Goal: Task Accomplishment & Management: Complete application form

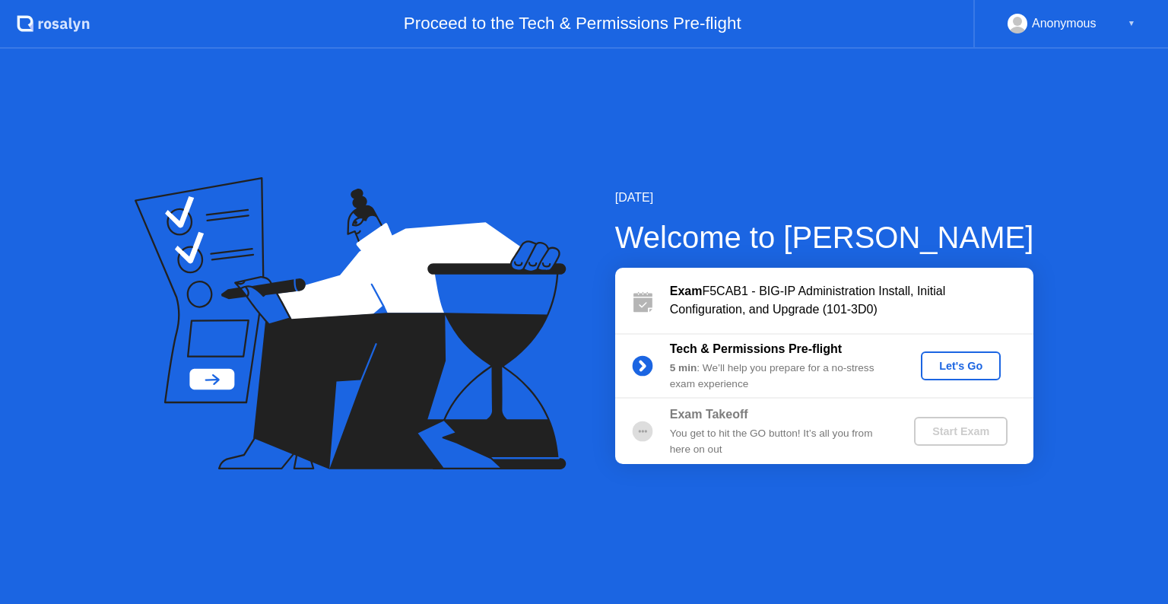
click at [961, 367] on div "Let's Go" at bounding box center [961, 366] width 68 height 12
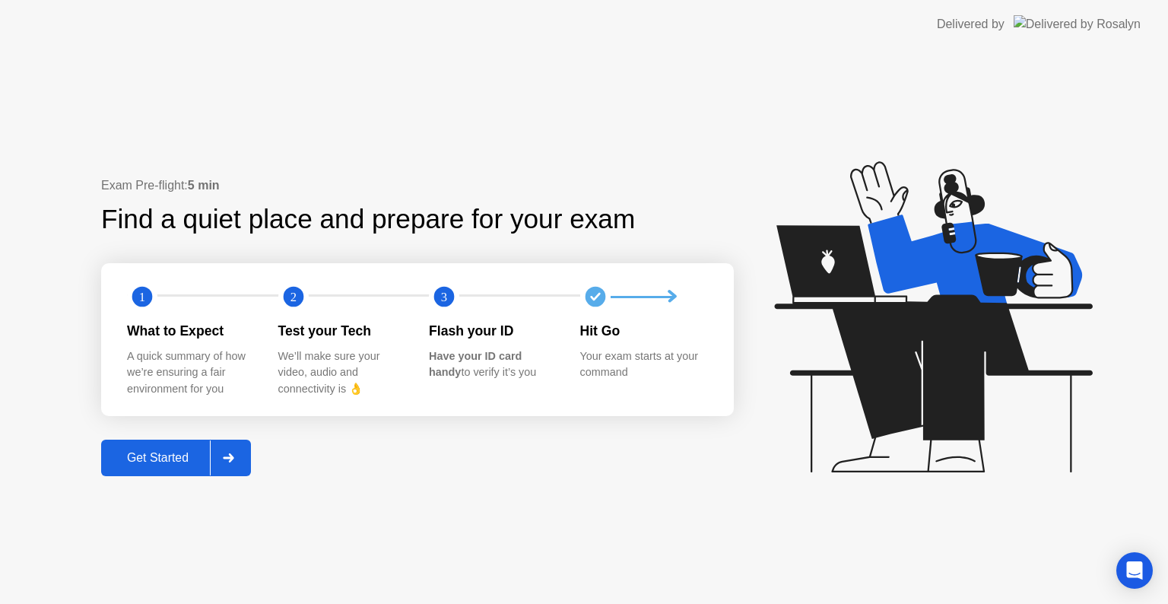
click at [166, 452] on div "Get Started" at bounding box center [158, 458] width 104 height 14
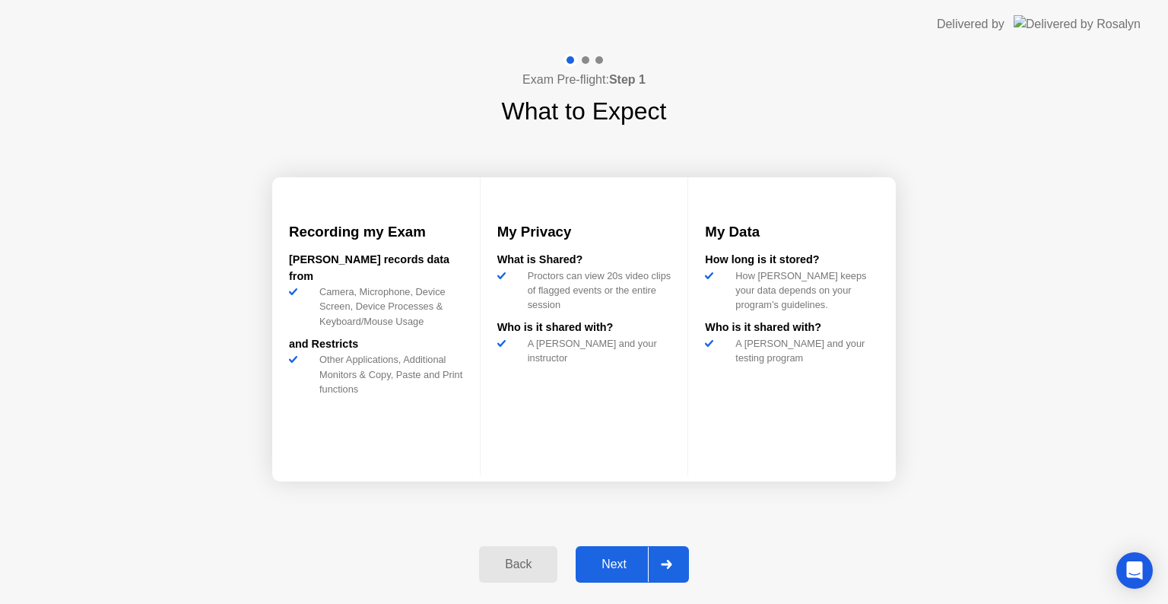
click at [621, 560] on div "Next" at bounding box center [614, 564] width 68 height 14
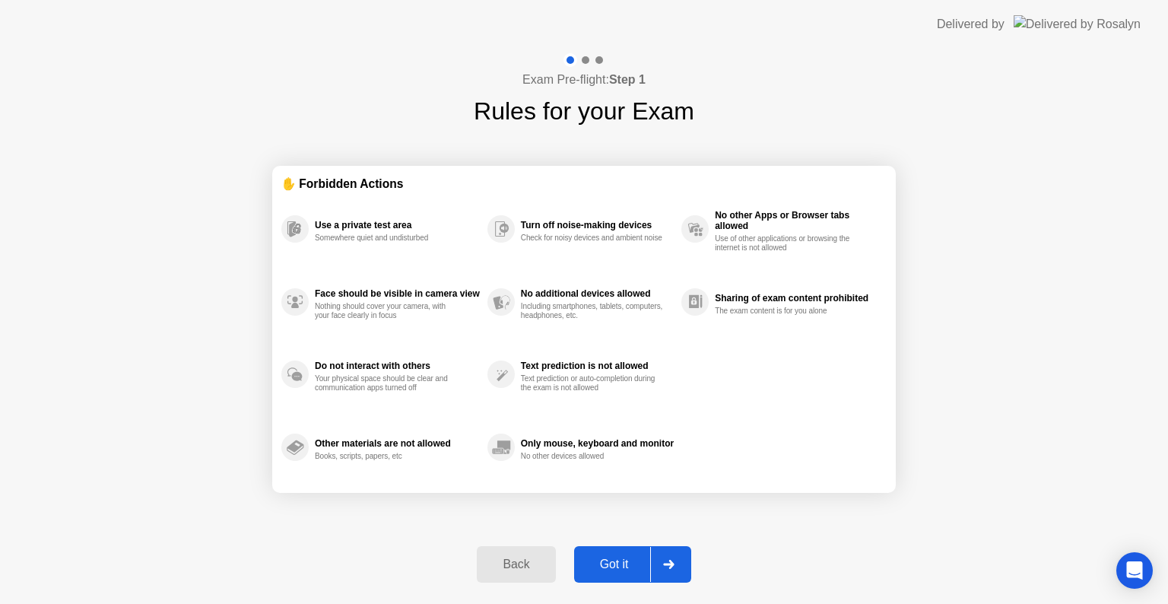
click at [621, 560] on div "Got it" at bounding box center [614, 564] width 71 height 14
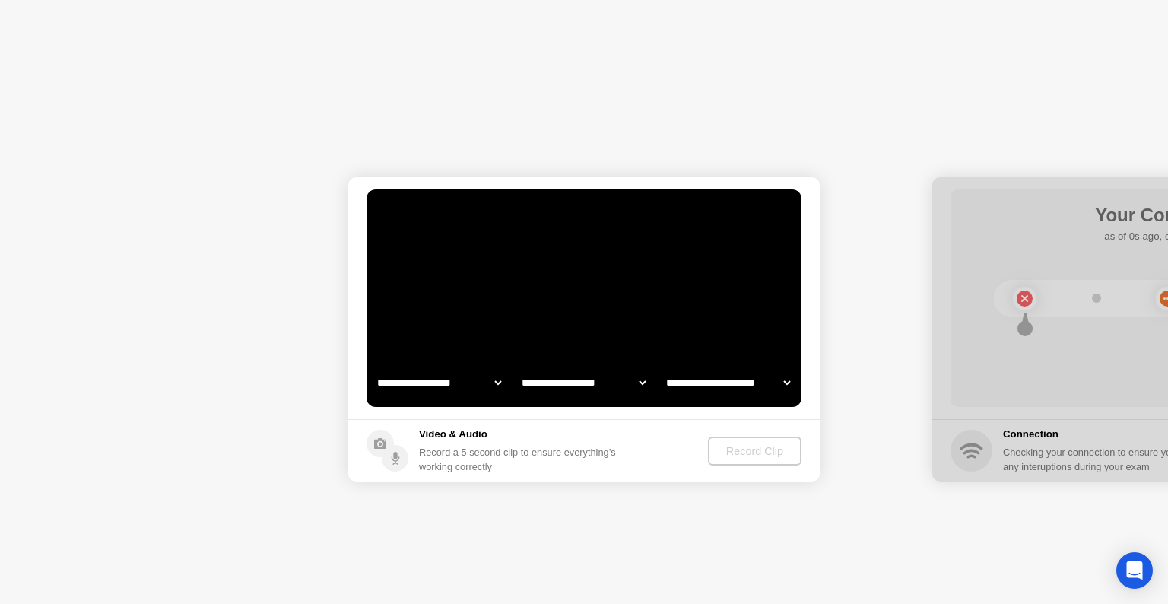
select select "**********"
select select "*******"
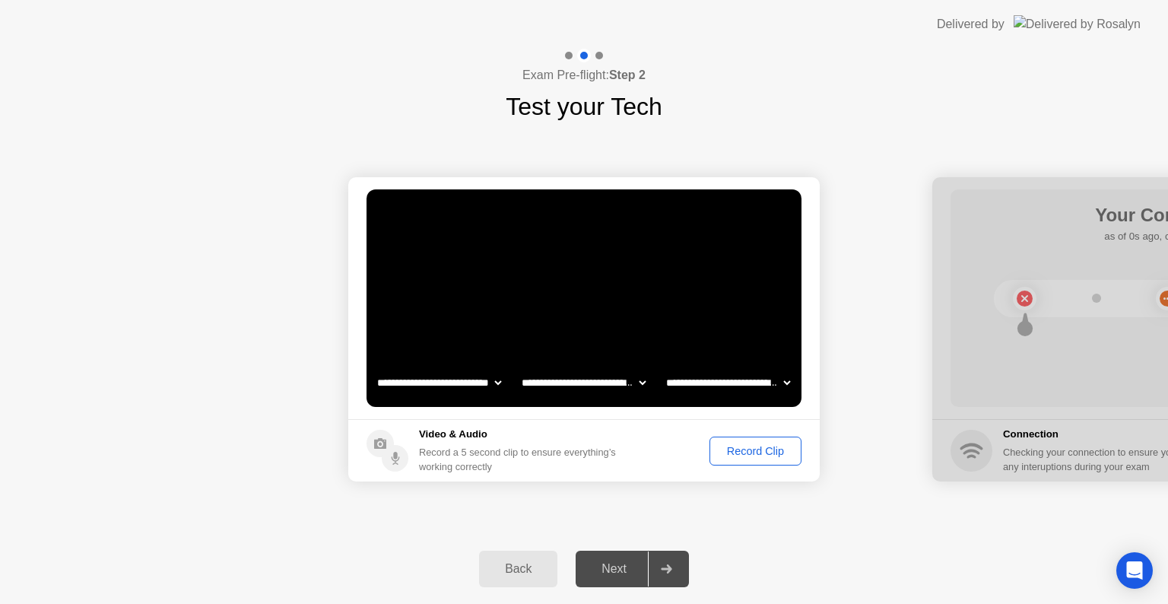
click at [751, 451] on div "Record Clip" at bounding box center [755, 451] width 81 height 12
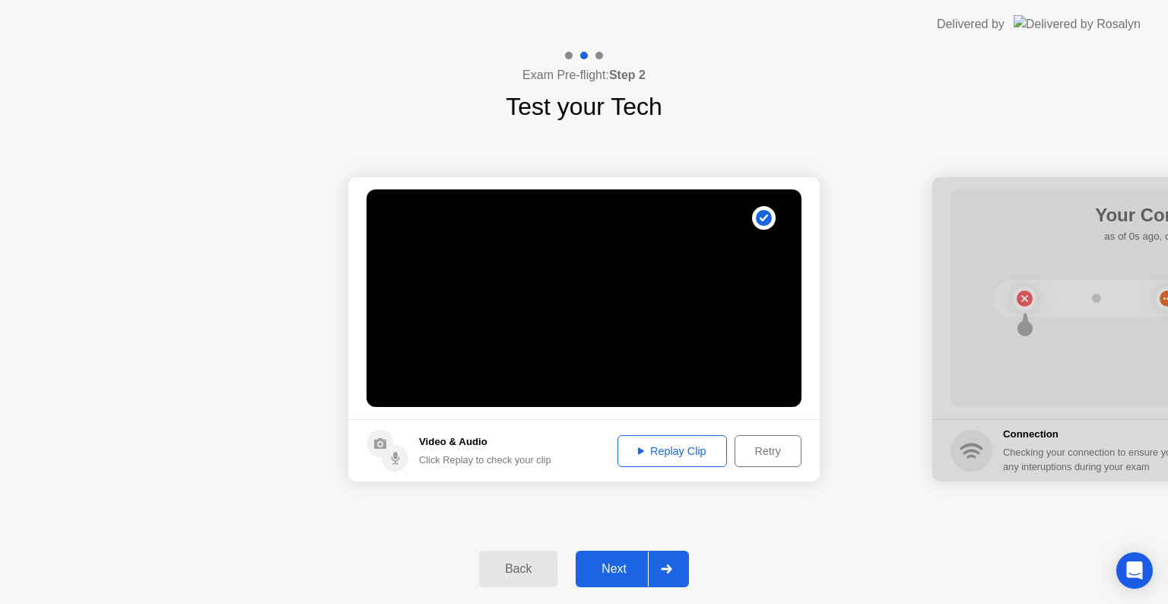
click at [657, 454] on div "Replay Clip" at bounding box center [672, 451] width 99 height 12
click at [620, 569] on div "Next" at bounding box center [614, 569] width 68 height 14
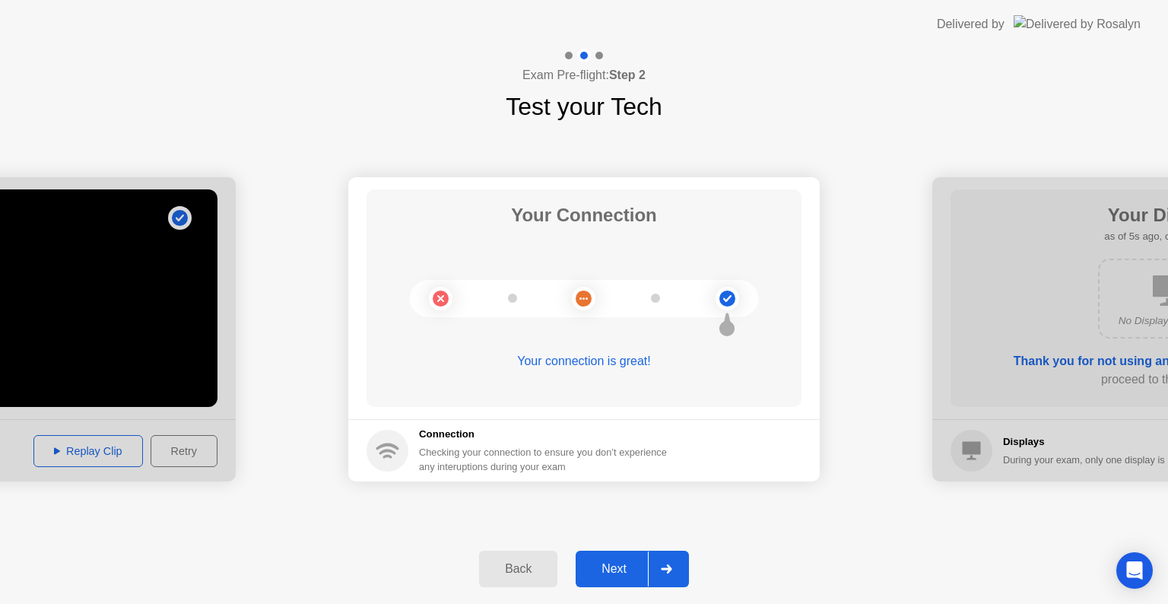
click at [618, 565] on div "Next" at bounding box center [614, 569] width 68 height 14
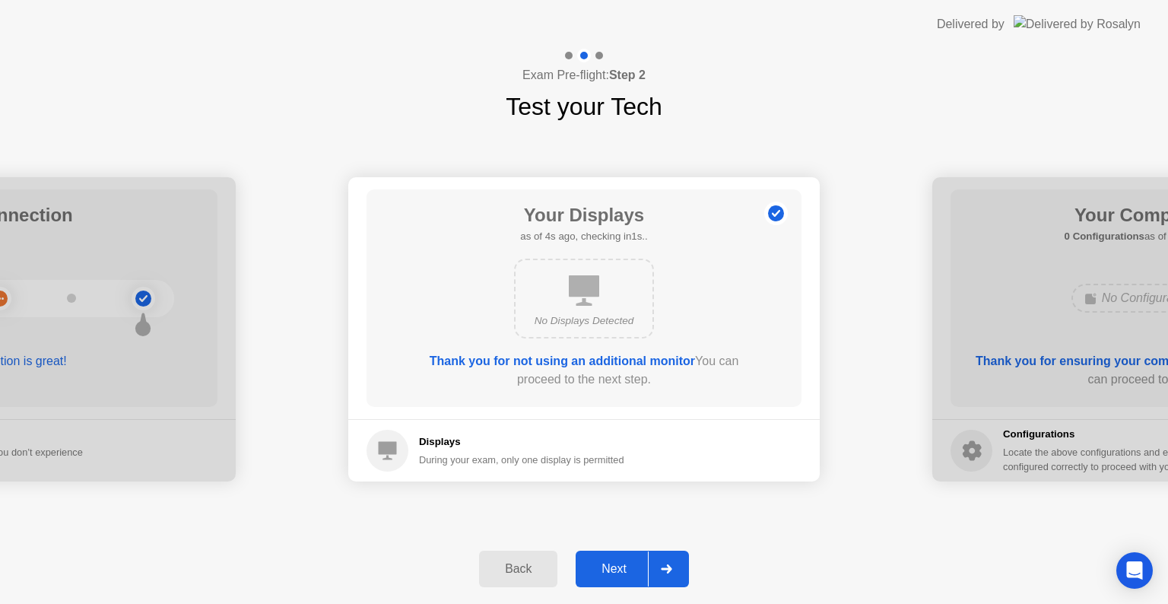
click at [621, 572] on div "Next" at bounding box center [614, 569] width 68 height 14
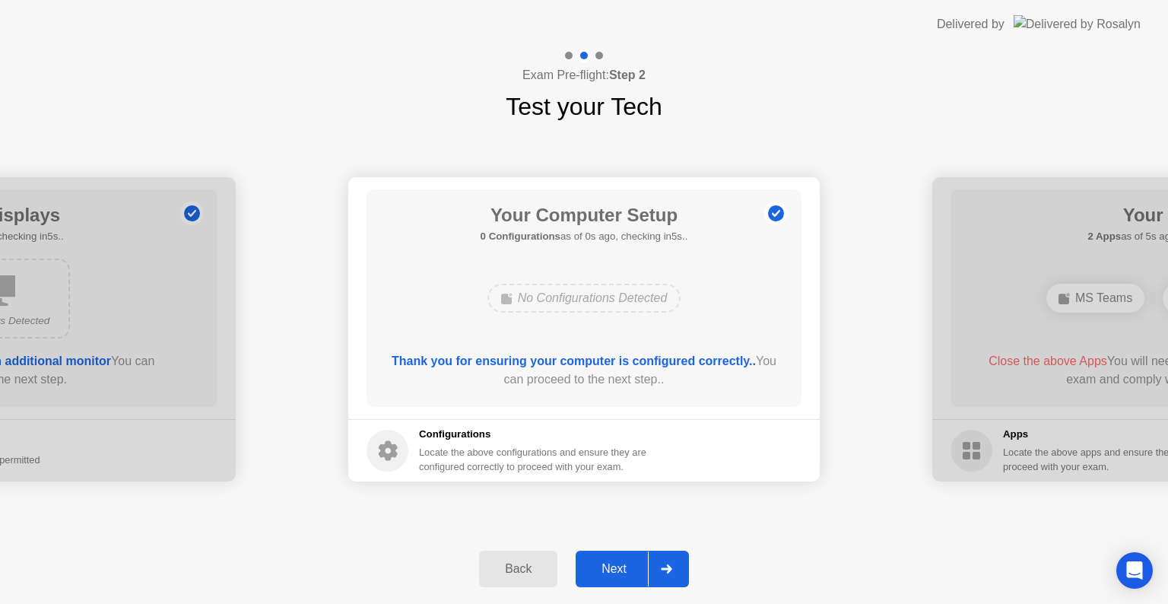
click at [627, 570] on div "Next" at bounding box center [614, 569] width 68 height 14
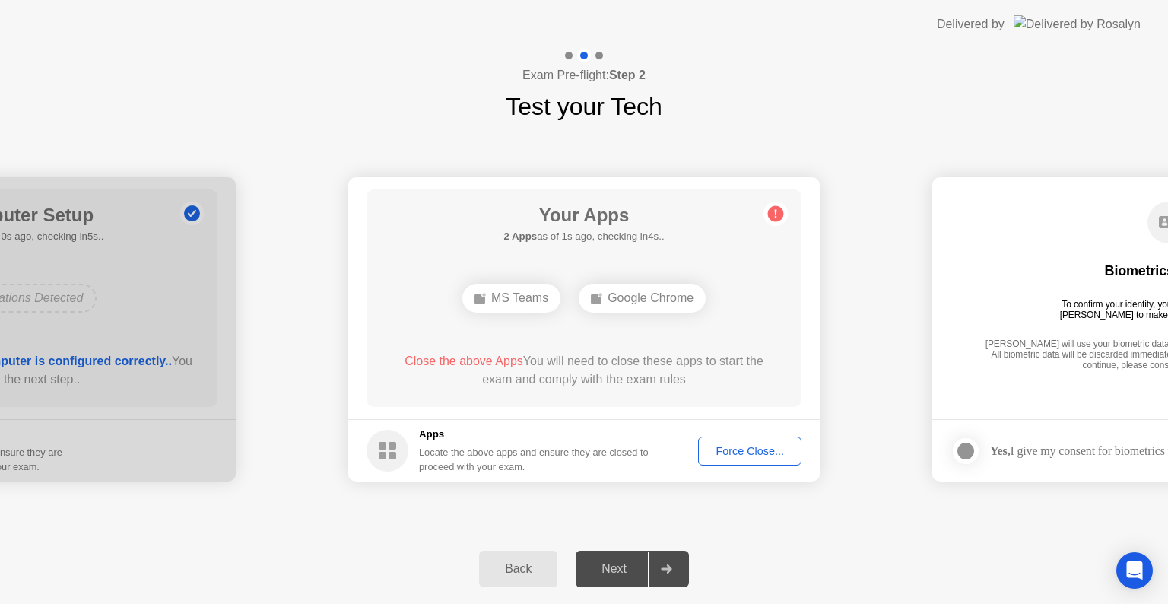
click at [732, 450] on div "Force Close..." at bounding box center [749, 451] width 93 height 12
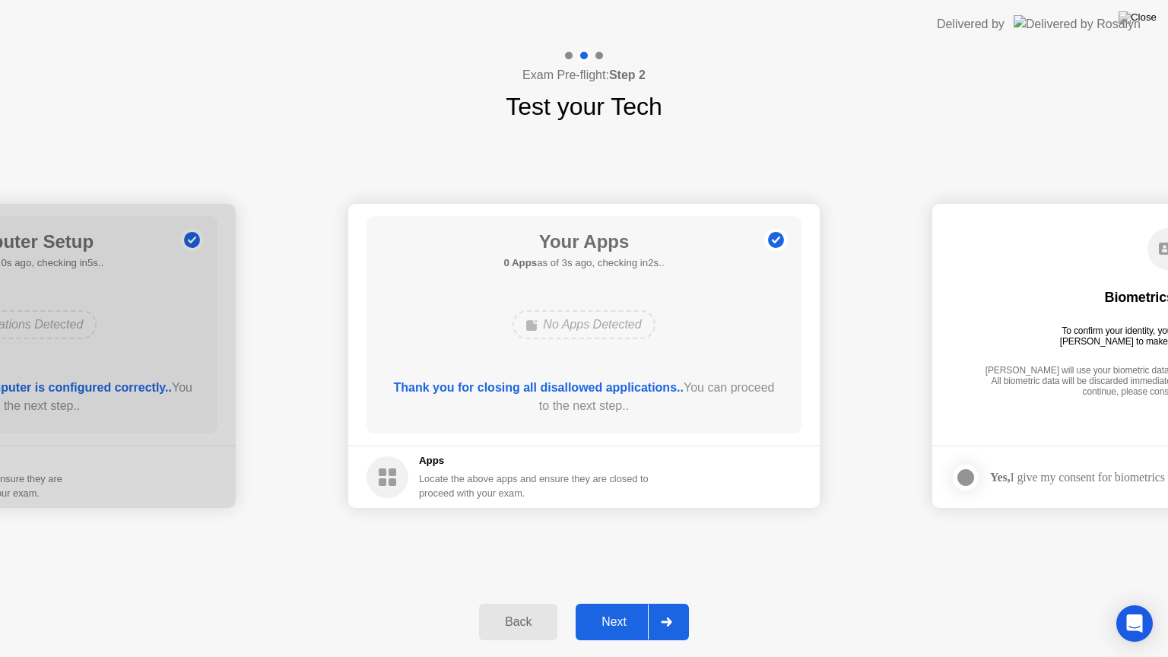
click at [624, 603] on div "Next" at bounding box center [614, 622] width 68 height 14
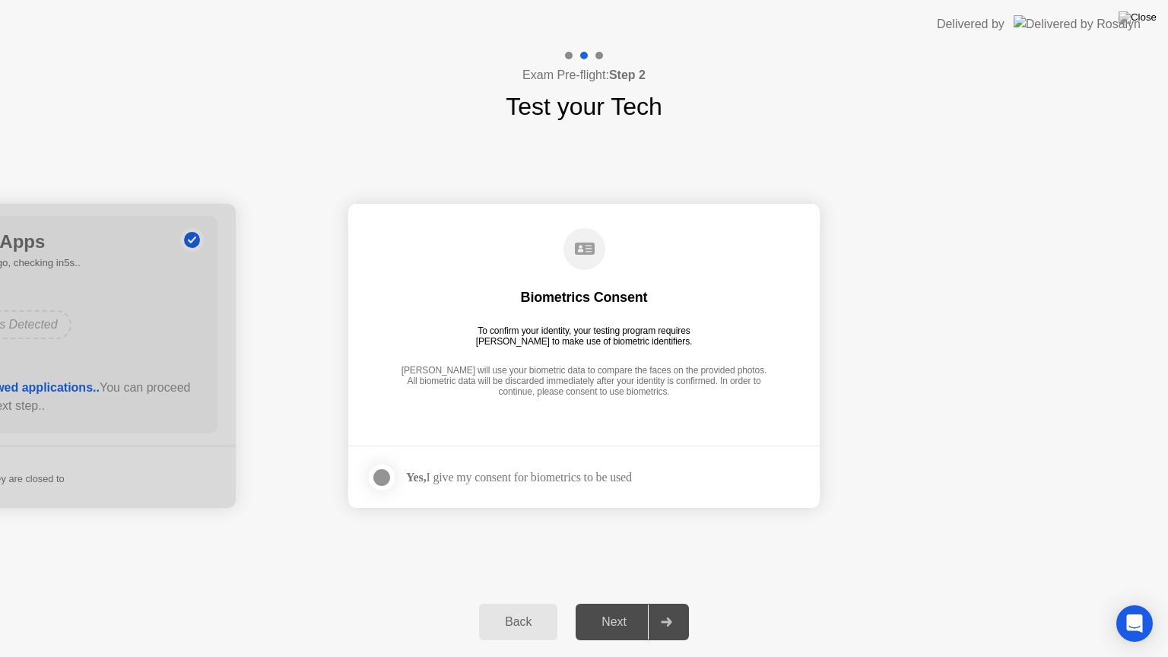
click at [386, 479] on div at bounding box center [382, 477] width 18 height 18
click at [615, 603] on div "Next" at bounding box center [614, 622] width 68 height 14
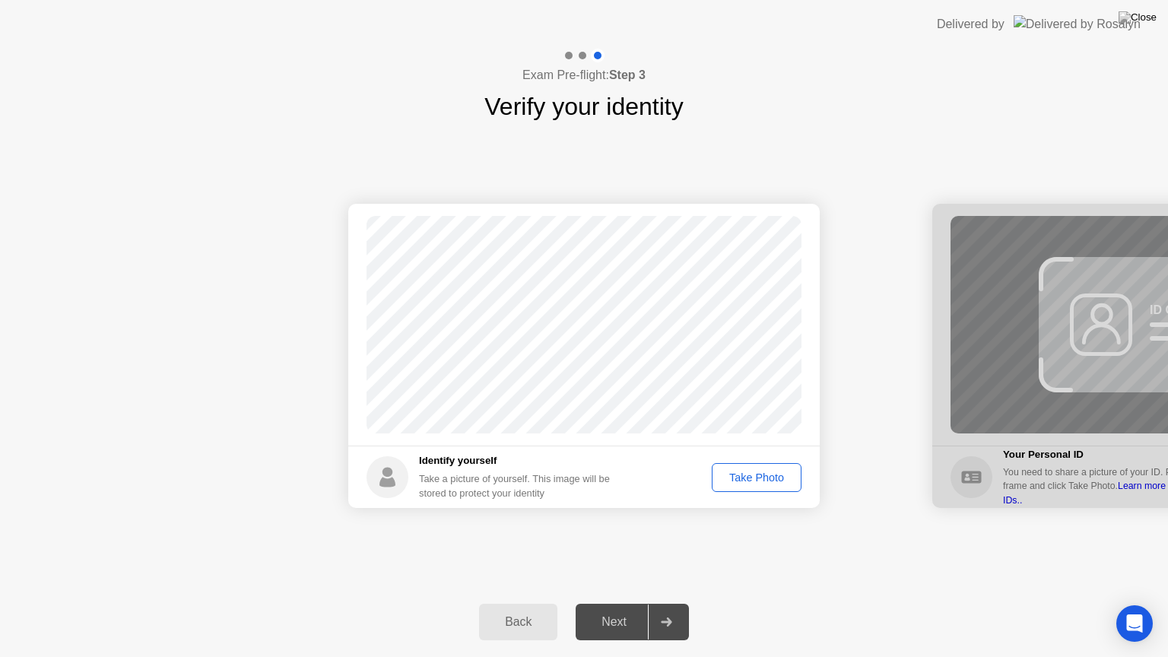
click at [752, 478] on div "Take Photo" at bounding box center [756, 478] width 79 height 12
click at [621, 603] on div "Next" at bounding box center [614, 622] width 68 height 14
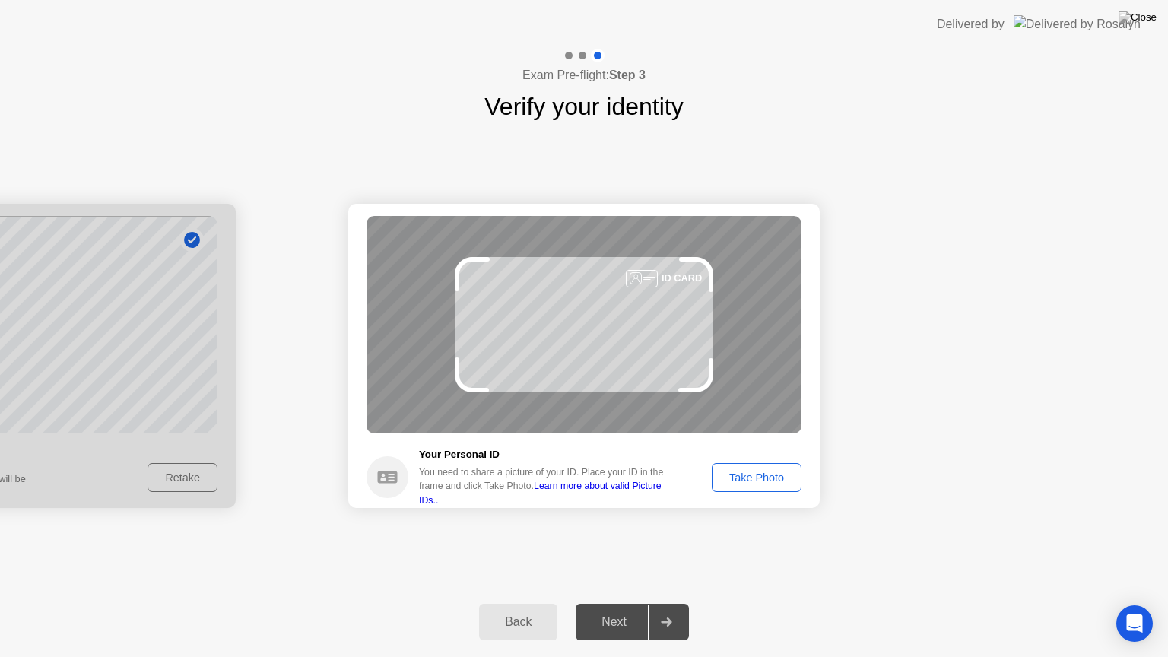
click at [755, 476] on div "Take Photo" at bounding box center [756, 478] width 79 height 12
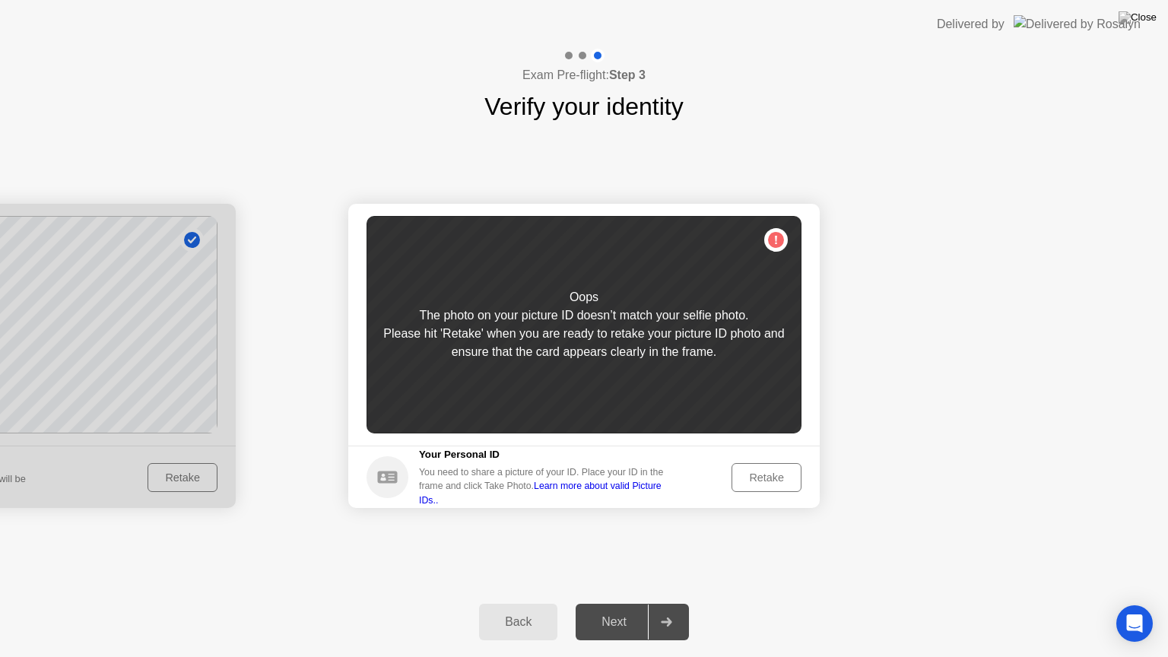
click at [758, 475] on div "Retake" at bounding box center [766, 478] width 59 height 12
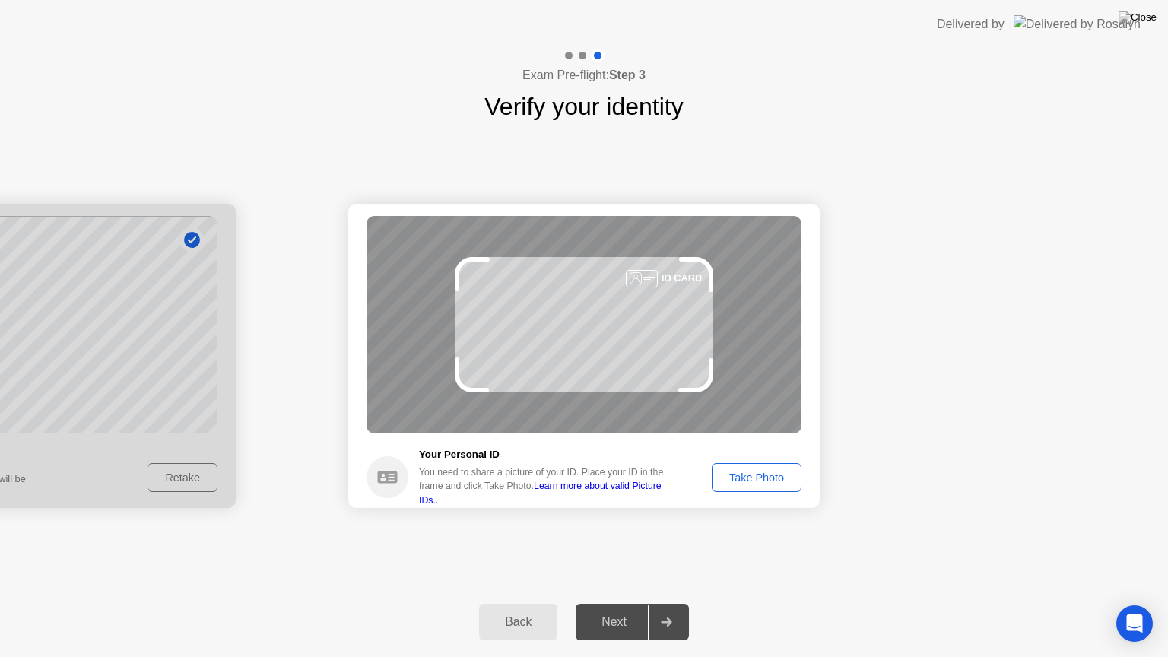
click at [758, 475] on div "Take Photo" at bounding box center [756, 478] width 79 height 12
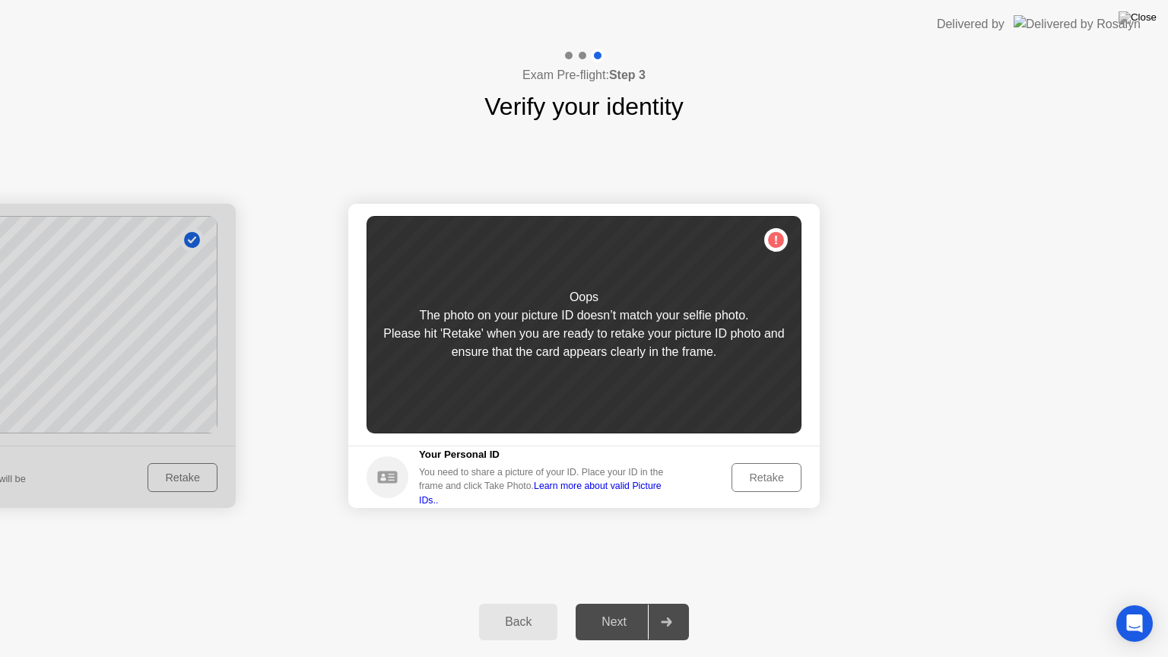
click at [758, 475] on div "Retake" at bounding box center [766, 478] width 59 height 12
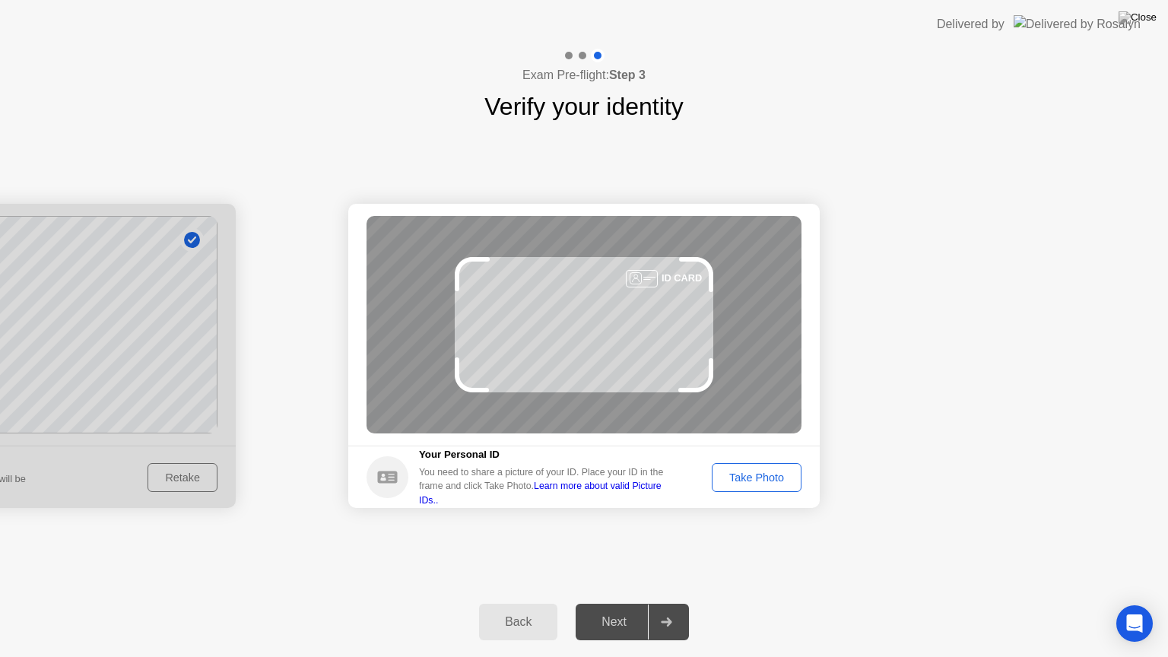
click at [758, 467] on button "Take Photo" at bounding box center [757, 477] width 90 height 29
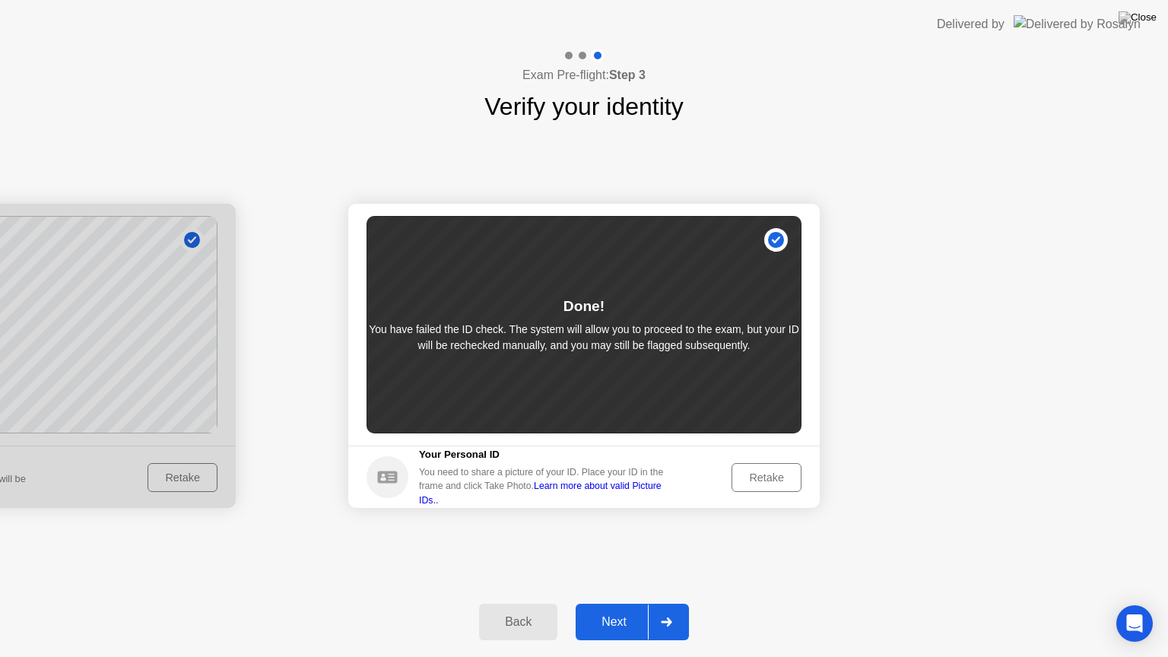
click at [629, 603] on div "Next" at bounding box center [614, 622] width 68 height 14
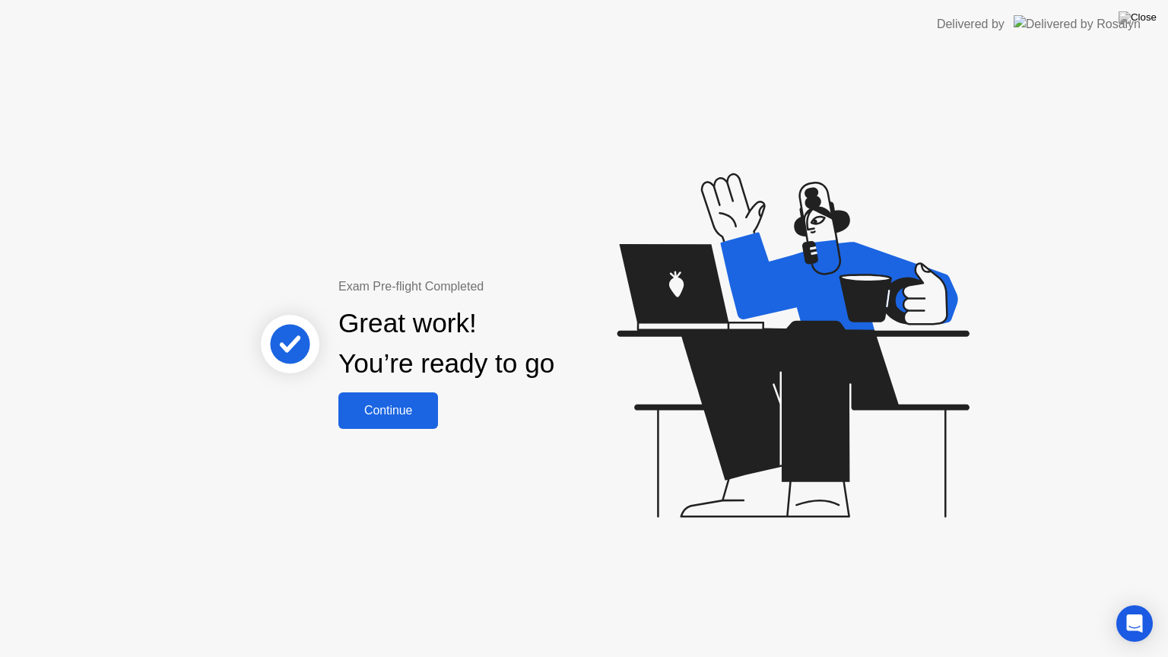
click at [377, 406] on div "Continue" at bounding box center [388, 411] width 90 height 14
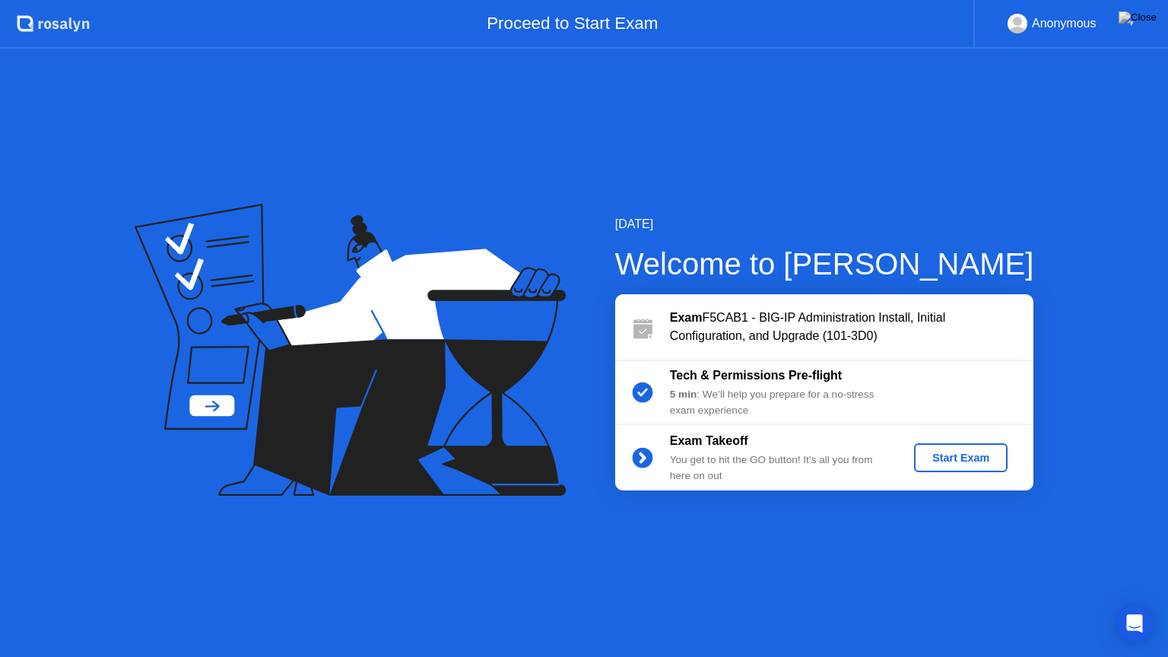
click at [957, 455] on div "Start Exam" at bounding box center [960, 458] width 81 height 12
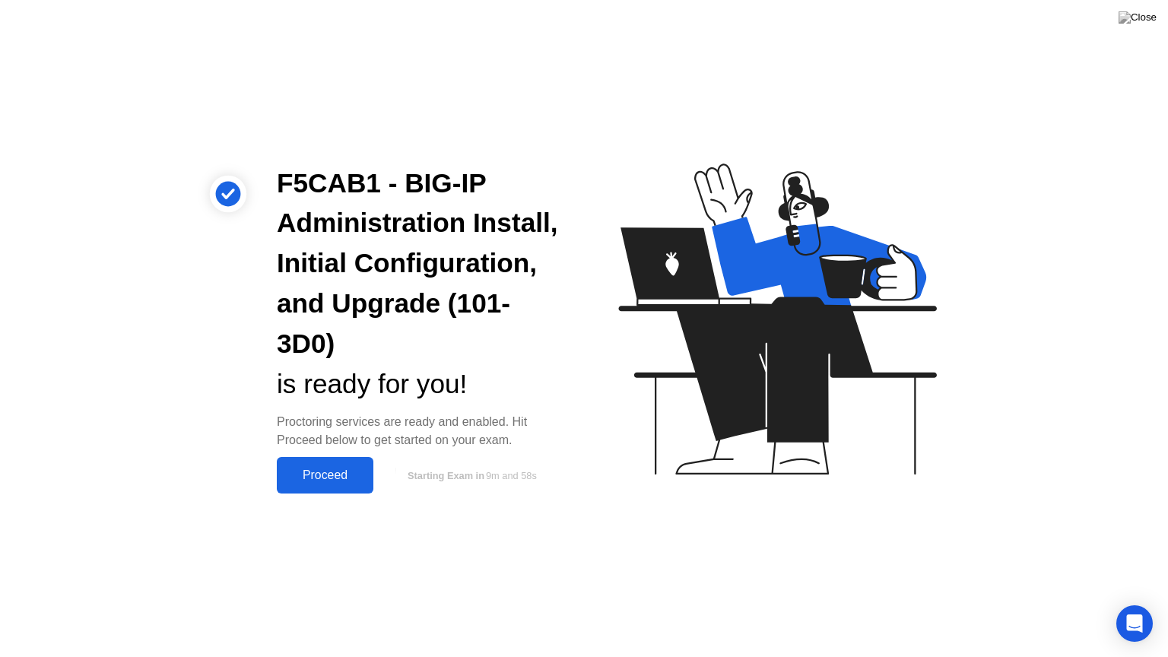
click at [320, 481] on div "Proceed" at bounding box center [324, 475] width 87 height 14
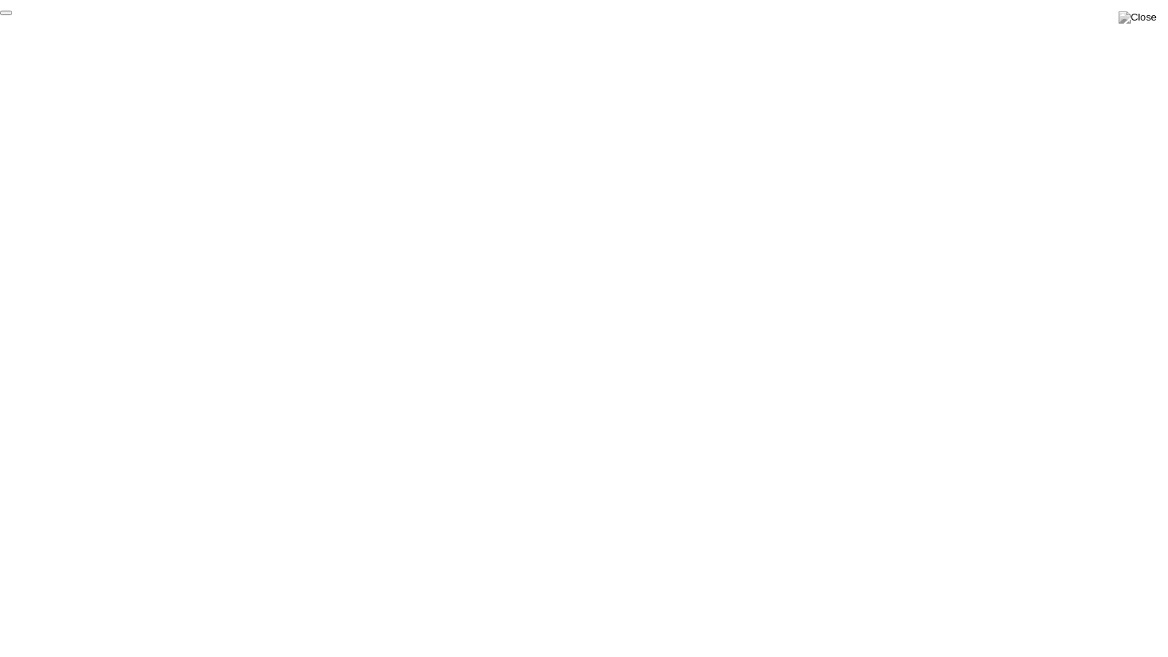
click div "End Proctoring Session"
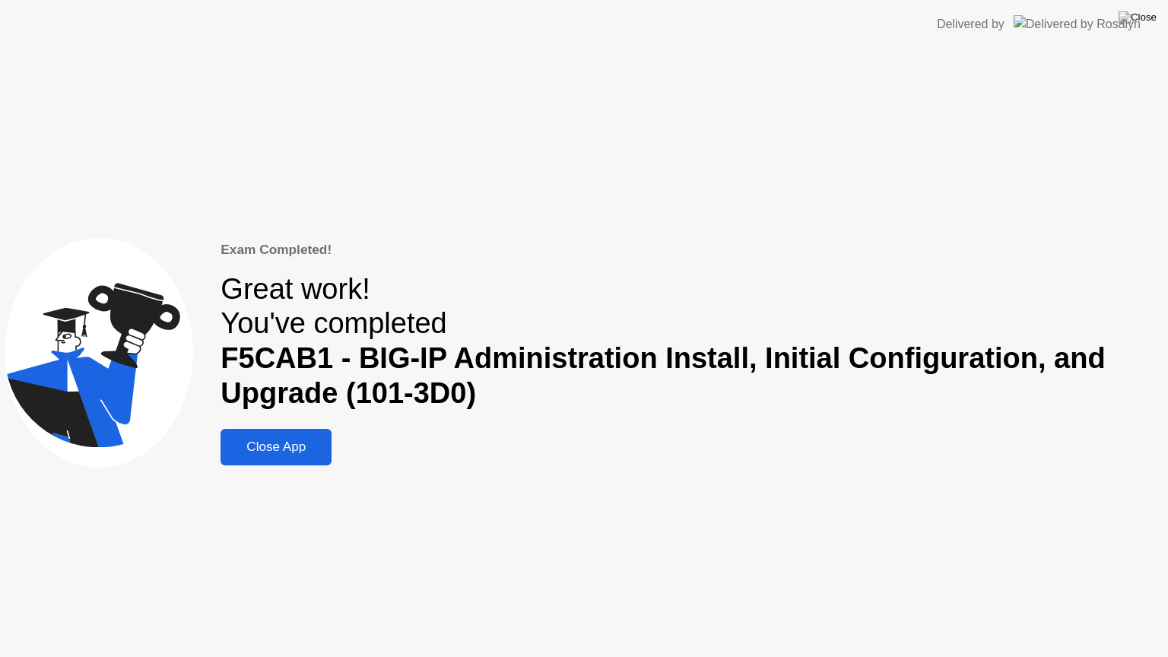
click at [298, 453] on div "Close App" at bounding box center [276, 447] width 102 height 15
